Goal: Task Accomplishment & Management: Complete application form

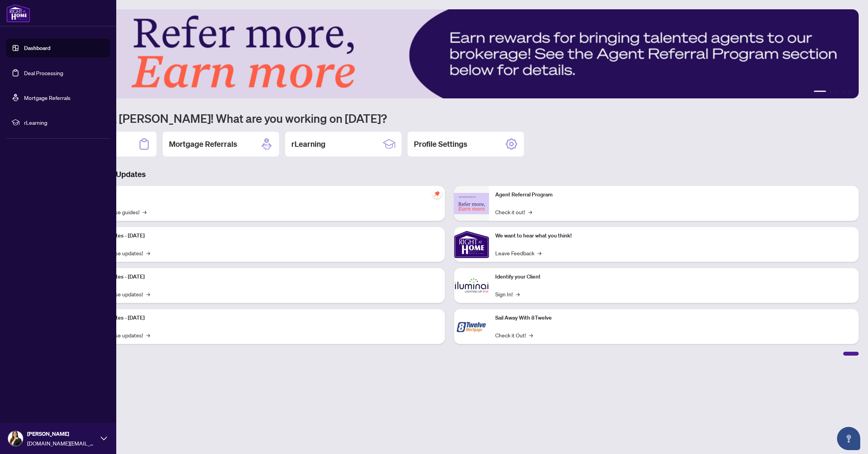
click at [34, 71] on link "Deal Processing" at bounding box center [43, 72] width 39 height 7
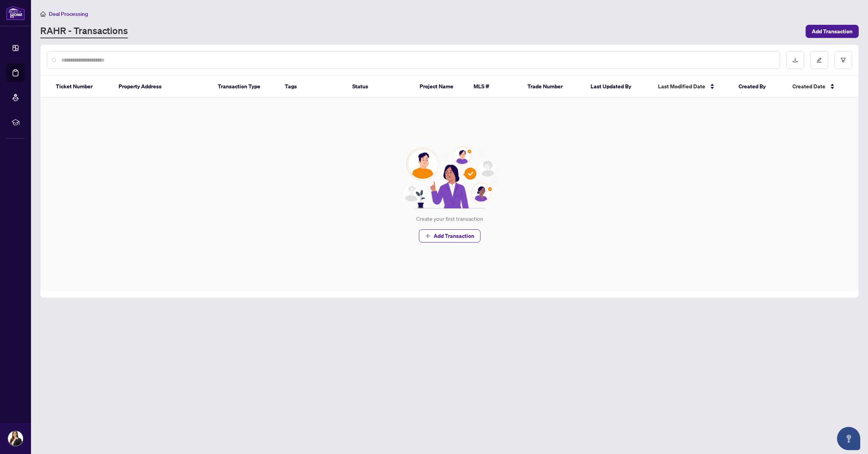
click at [148, 63] on input "text" at bounding box center [417, 60] width 712 height 9
click at [472, 239] on span "Add Transaction" at bounding box center [454, 236] width 41 height 12
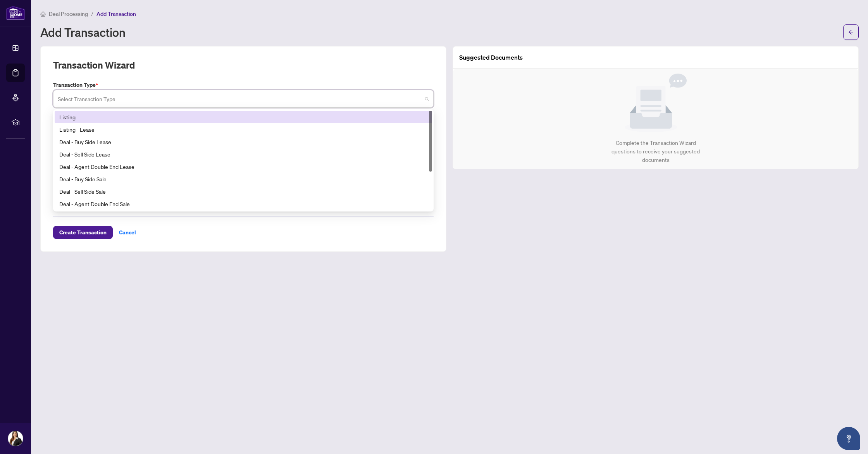
click at [165, 98] on input "search" at bounding box center [240, 99] width 364 height 17
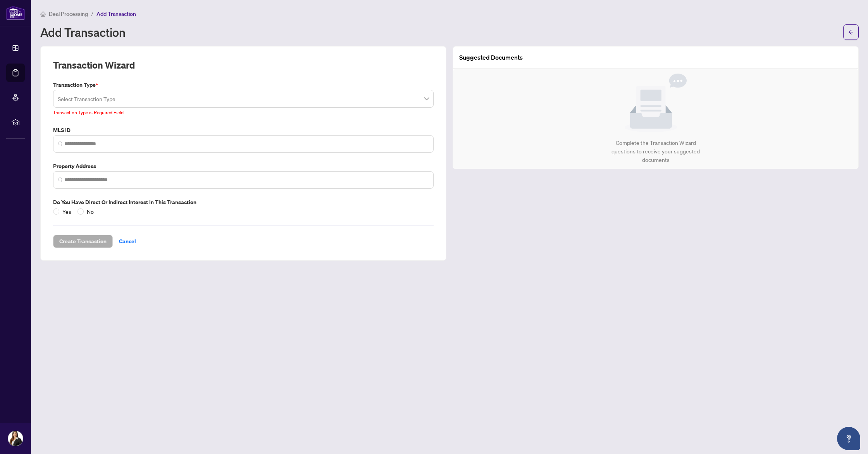
drag, startPoint x: 129, startPoint y: 233, endPoint x: 116, endPoint y: 219, distance: 19.2
click at [129, 233] on div "Create Transaction Cancel" at bounding box center [243, 232] width 381 height 32
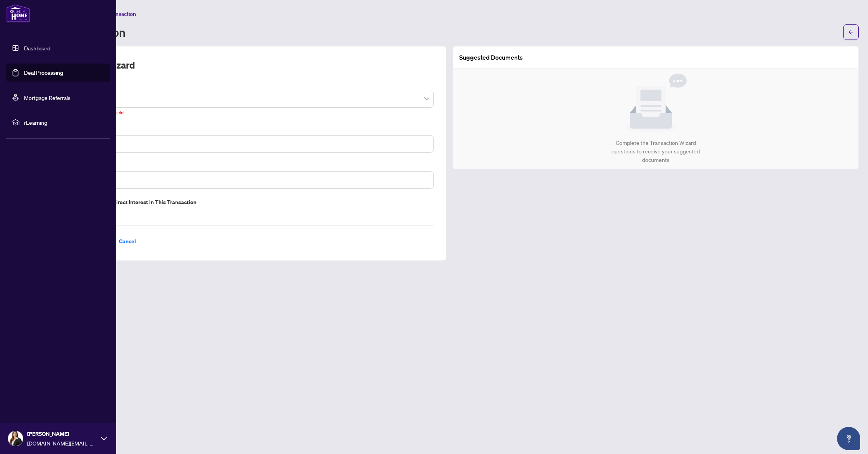
click at [24, 76] on link "Deal Processing" at bounding box center [43, 72] width 39 height 7
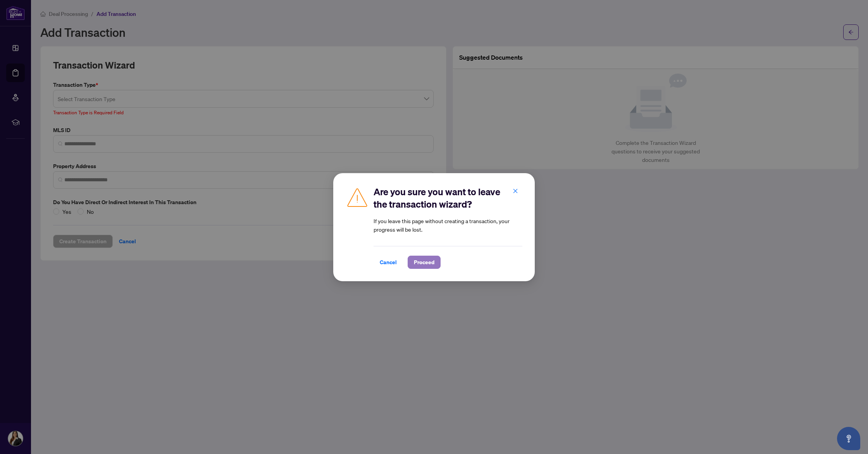
click at [422, 265] on span "Proceed" at bounding box center [424, 262] width 21 height 12
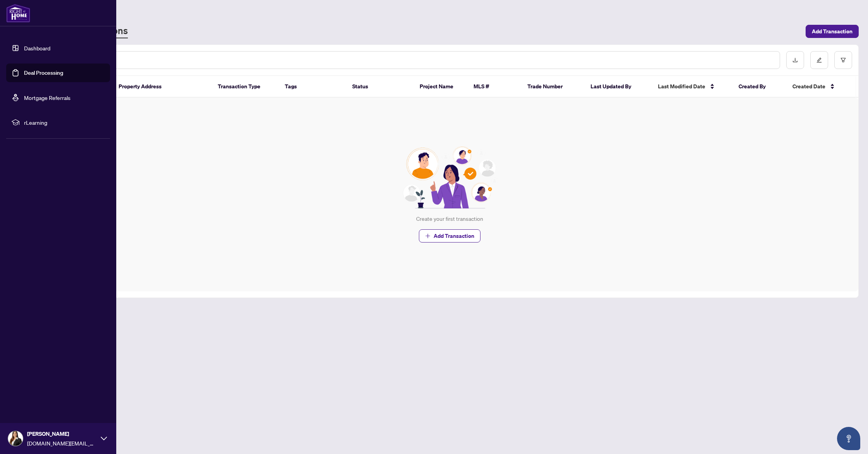
click at [44, 76] on link "Deal Processing" at bounding box center [43, 72] width 39 height 7
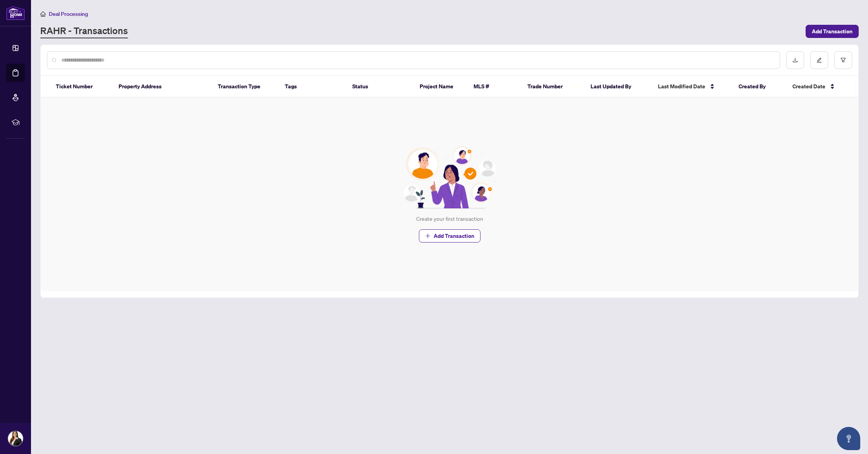
click at [220, 141] on div "Create your first transaction Add Transaction" at bounding box center [450, 195] width 818 height 194
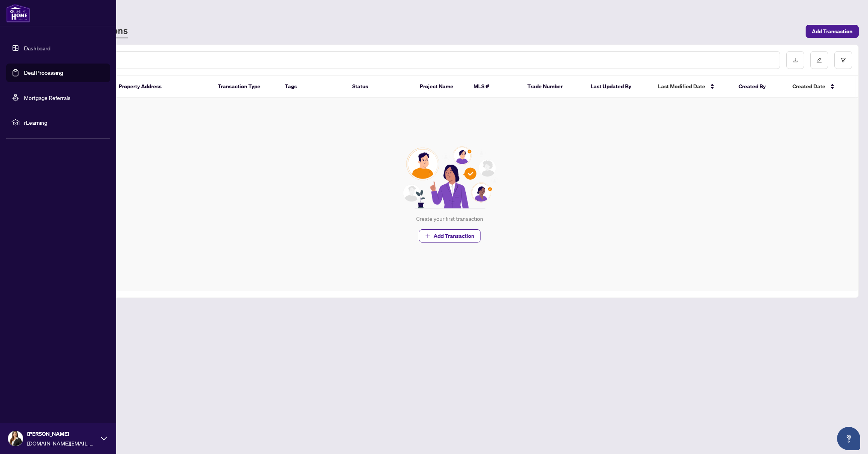
click at [24, 48] on link "Dashboard" at bounding box center [37, 48] width 26 height 7
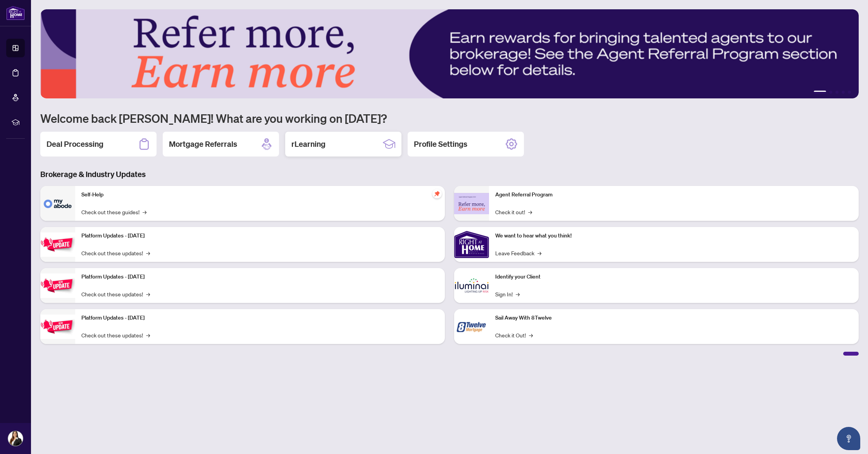
click at [336, 153] on div "rLearning" at bounding box center [343, 144] width 116 height 25
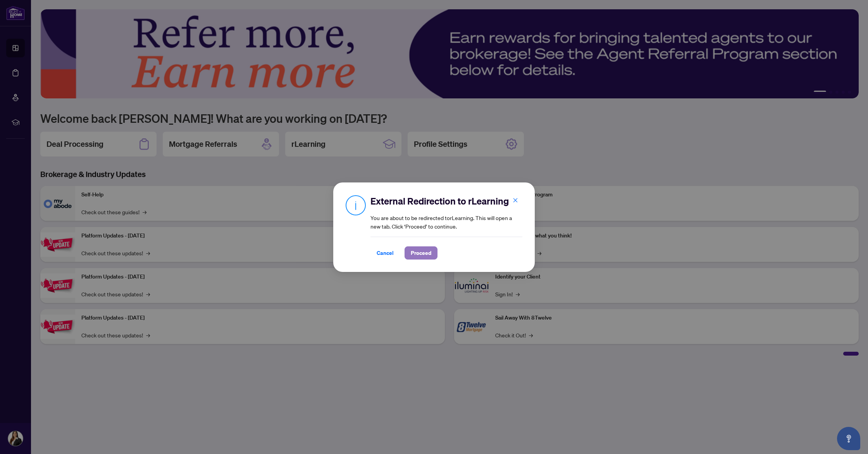
click at [421, 251] on span "Proceed" at bounding box center [421, 253] width 21 height 12
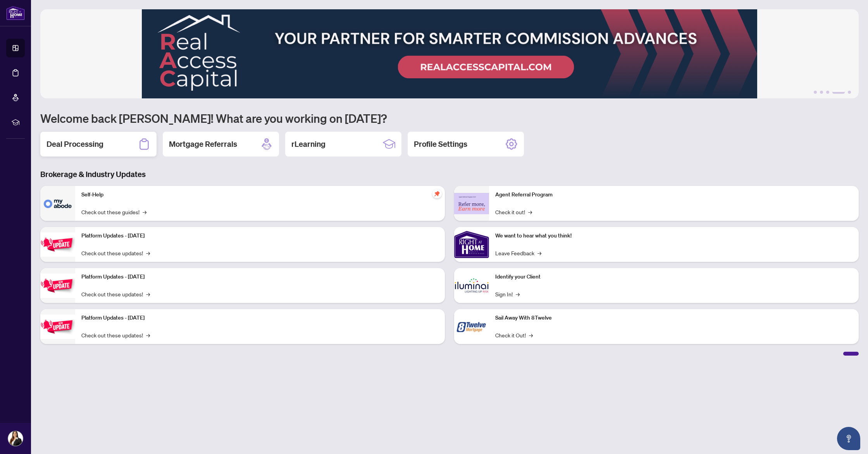
click at [86, 145] on h2 "Deal Processing" at bounding box center [74, 144] width 57 height 11
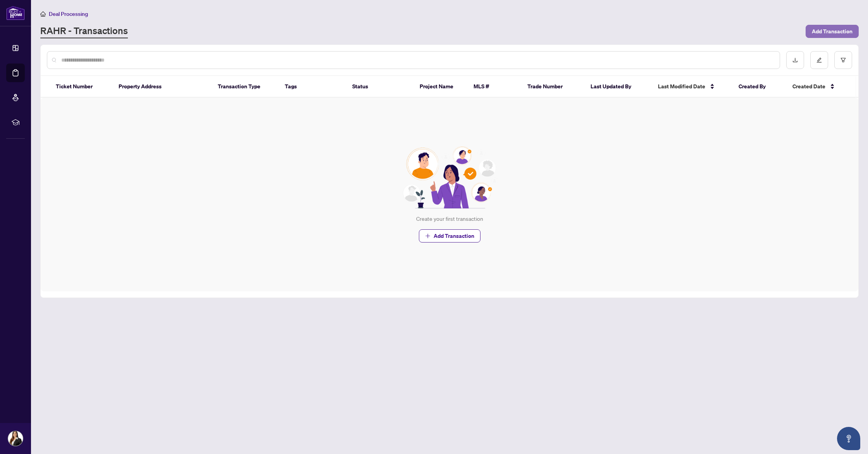
click at [832, 28] on span "Add Transaction" at bounding box center [832, 31] width 41 height 12
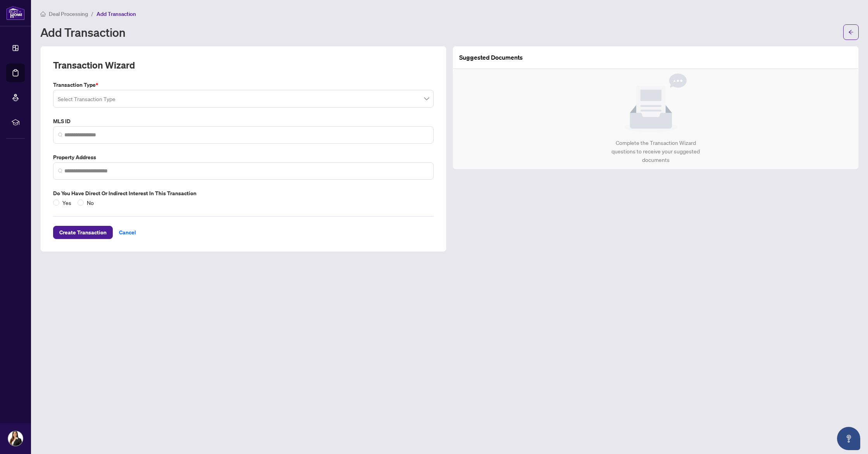
click at [198, 103] on input "search" at bounding box center [240, 99] width 364 height 17
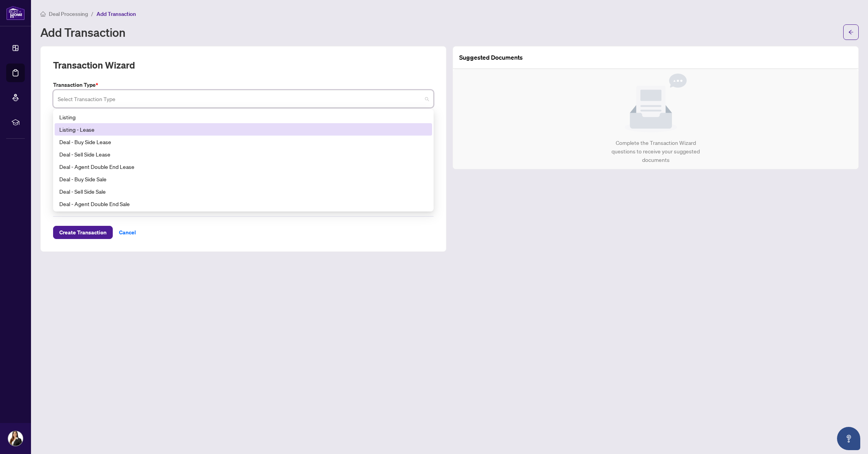
click at [104, 129] on div "Listing - Lease" at bounding box center [243, 129] width 368 height 9
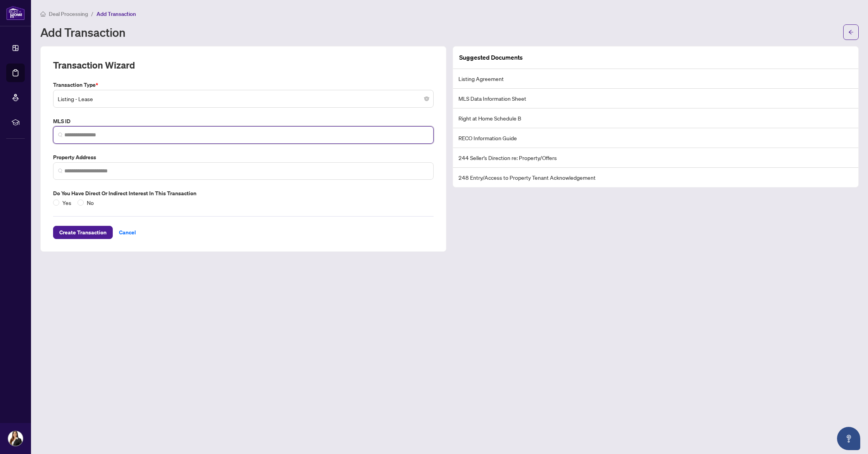
click at [103, 136] on input "search" at bounding box center [246, 135] width 364 height 8
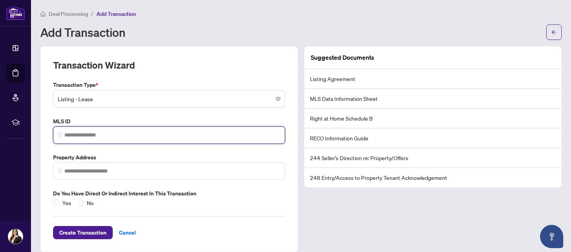
paste input "*********"
type input "*********"
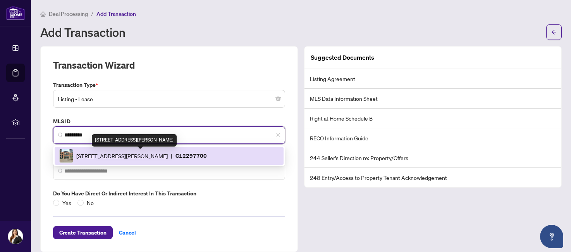
click at [147, 157] on span "[STREET_ADDRESS][PERSON_NAME]" at bounding box center [121, 156] width 91 height 9
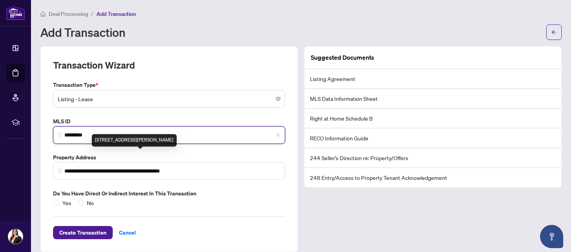
type input "**********"
type input "*********"
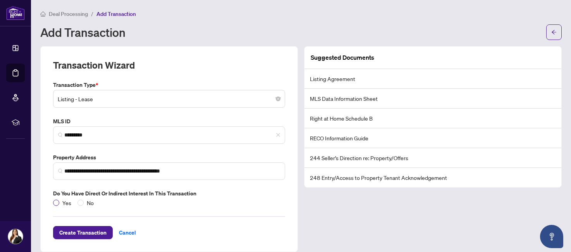
click at [59, 204] on span "Yes" at bounding box center [66, 202] width 15 height 9
click at [341, 78] on li "Listing Agreement" at bounding box center [433, 79] width 257 height 20
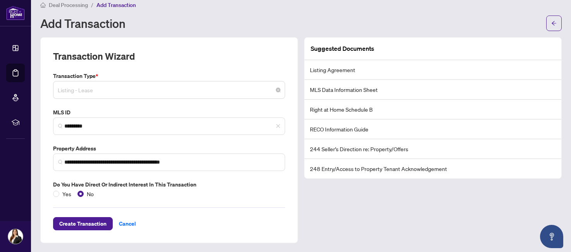
click at [215, 87] on span "Listing - Lease" at bounding box center [169, 90] width 223 height 15
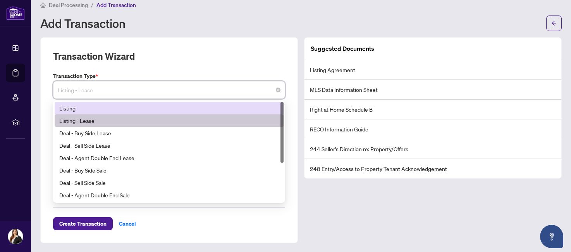
click at [71, 108] on div "Listing" at bounding box center [169, 108] width 220 height 9
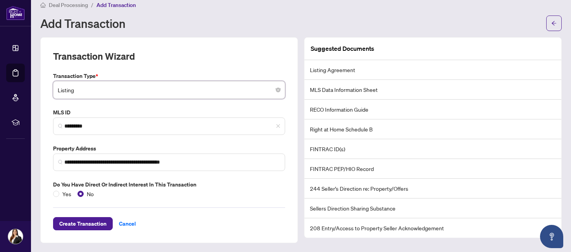
click at [243, 93] on span "Listing" at bounding box center [169, 90] width 223 height 15
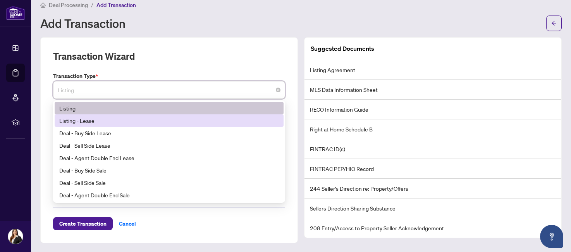
click at [93, 122] on div "Listing - Lease" at bounding box center [169, 120] width 220 height 9
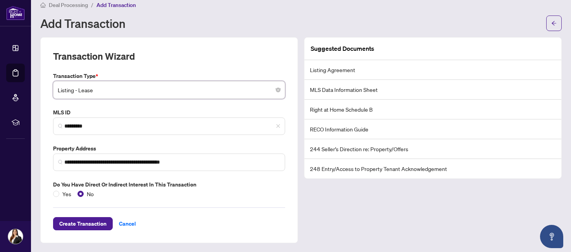
click at [335, 71] on li "Listing Agreement" at bounding box center [433, 70] width 257 height 20
